Goal: Task Accomplishment & Management: Manage account settings

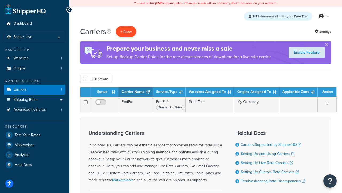
click at [126, 31] on button "+ New" at bounding box center [126, 31] width 20 height 11
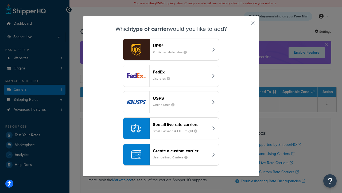
click at [171, 76] on div "FedEx List rates" at bounding box center [181, 75] width 56 height 13
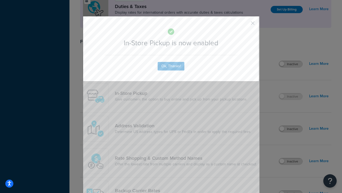
click at [245, 25] on button "button" at bounding box center [244, 24] width 1 height 1
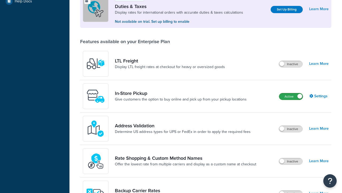
scroll to position [163, 0]
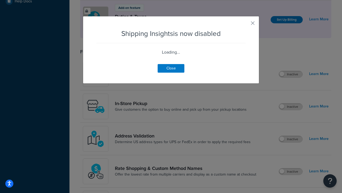
scroll to position [335, 0]
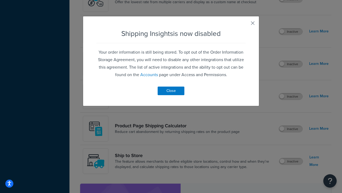
click at [245, 25] on button "button" at bounding box center [244, 24] width 1 height 1
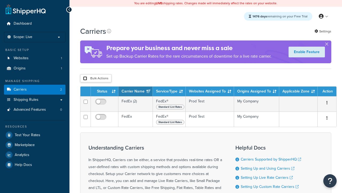
click at [85, 78] on input "checkbox" at bounding box center [85, 78] width 4 height 4
checkbox input "true"
click at [0, 0] on button "Delete" at bounding box center [0, 0] width 0 height 0
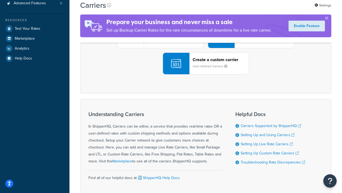
click at [206, 74] on div "UPS® Published daily rates FedEx List rates USPS Online rates See all live rate…" at bounding box center [206, 37] width 240 height 74
click at [266, 10] on header "FedEx" at bounding box center [266, 7] width 56 height 5
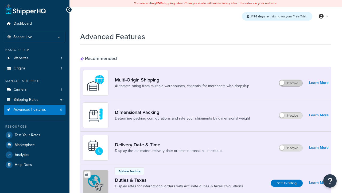
click at [291, 83] on label "Inactive" at bounding box center [291, 83] width 24 height 6
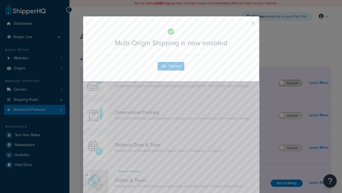
click at [245, 25] on button "button" at bounding box center [244, 24] width 1 height 1
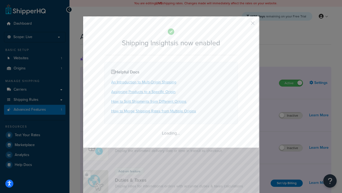
scroll to position [335, 0]
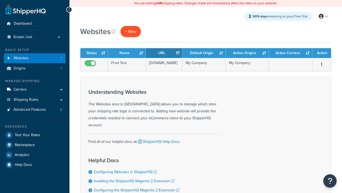
click at [130, 31] on span "+ New" at bounding box center [131, 31] width 12 height 6
